Goal: Information Seeking & Learning: Learn about a topic

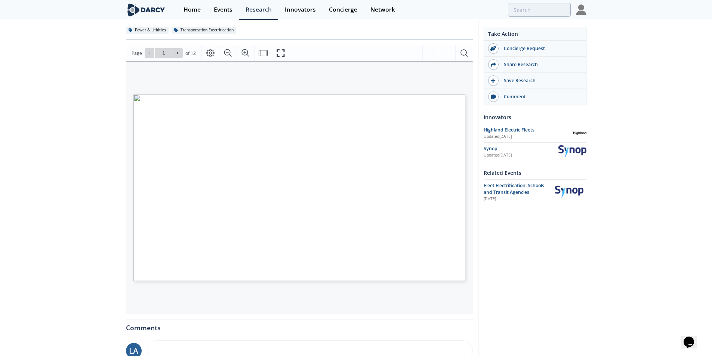
scroll to position [37, 0]
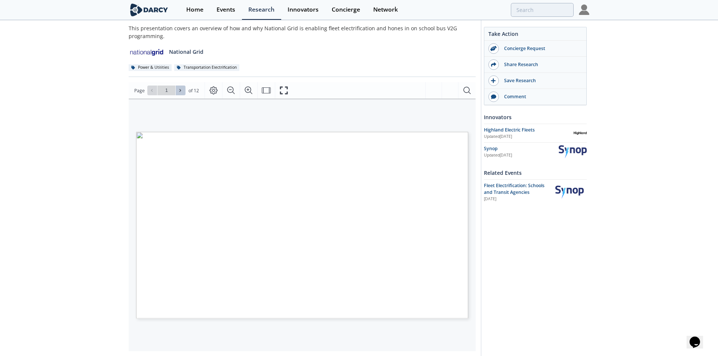
click at [177, 92] on button at bounding box center [181, 91] width 10 height 10
type input "2"
type input "3"
type input "4"
type input "5"
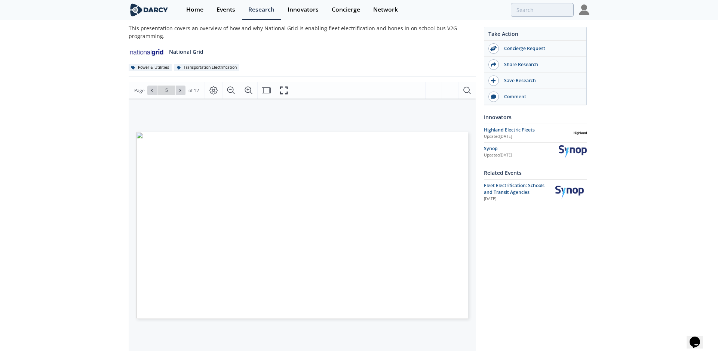
type input "6"
type input "7"
type input "12"
click at [191, 12] on div "Home" at bounding box center [192, 10] width 17 height 6
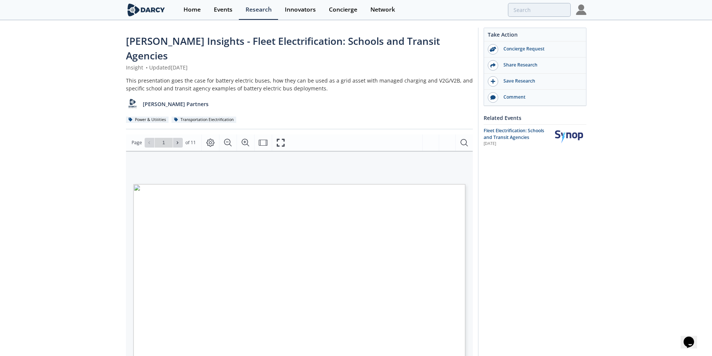
drag, startPoint x: 686, startPoint y: 126, endPoint x: 599, endPoint y: 149, distance: 90.3
click at [686, 126] on div "[PERSON_NAME] Insights - Fleet Electrification: Schools and Transit Agencies In…" at bounding box center [356, 295] width 712 height 549
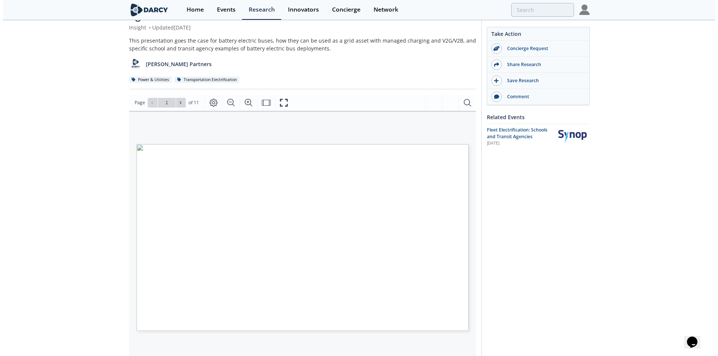
scroll to position [37, 0]
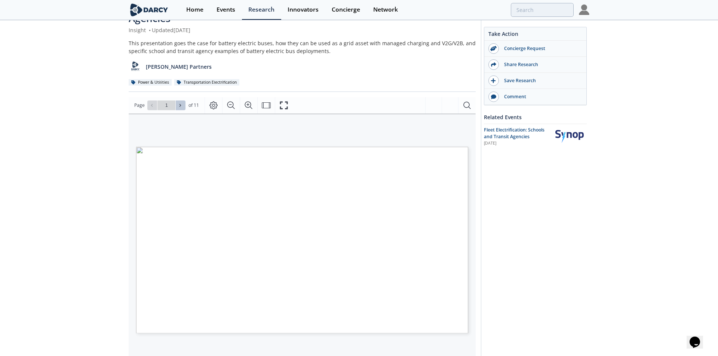
click at [179, 103] on icon at bounding box center [180, 105] width 4 height 4
type input "2"
type input "3"
type input "4"
click at [285, 101] on icon "Fullscreen" at bounding box center [284, 105] width 8 height 8
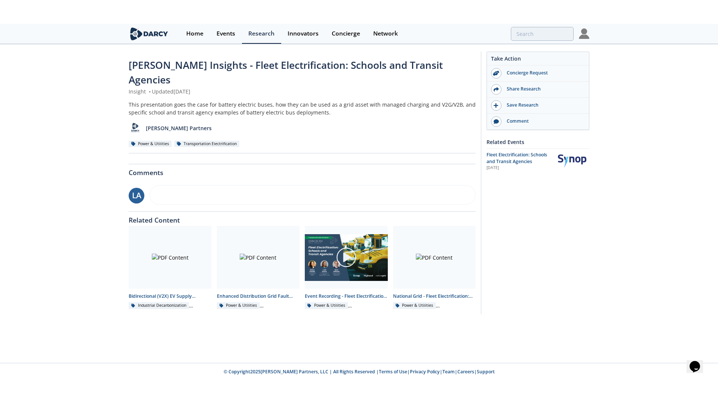
scroll to position [0, 0]
